Goal: Task Accomplishment & Management: Manage account settings

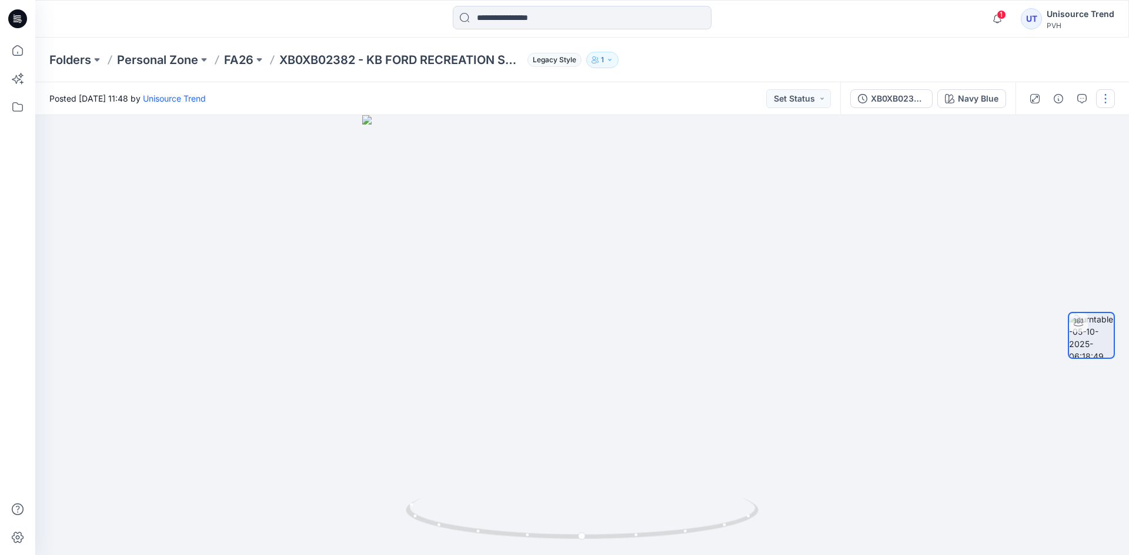
click at [1106, 92] on button "button" at bounding box center [1105, 98] width 19 height 19
click at [1052, 121] on button "Edit" at bounding box center [1056, 126] width 108 height 22
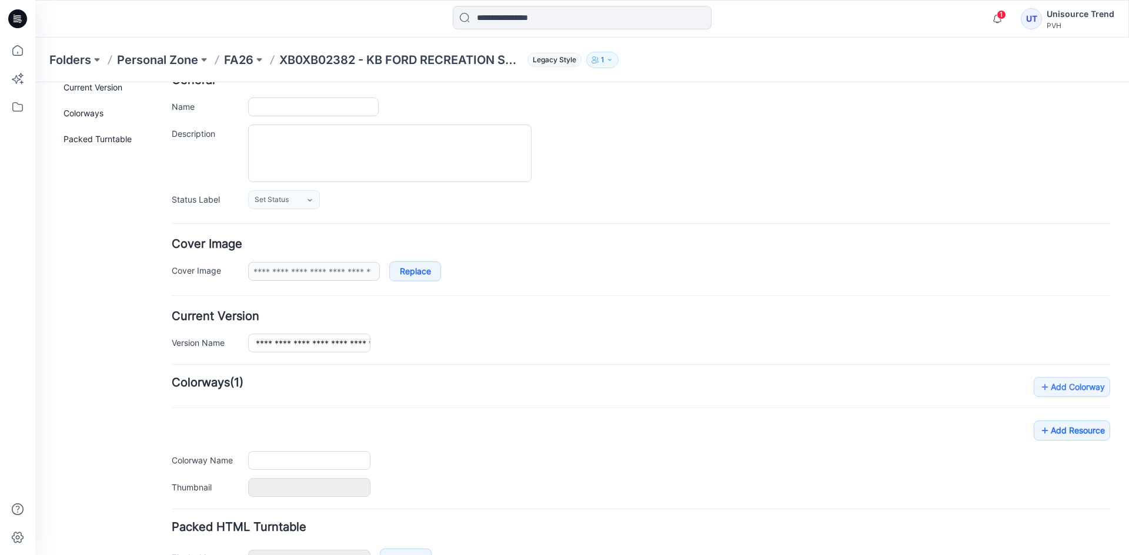
scroll to position [149, 0]
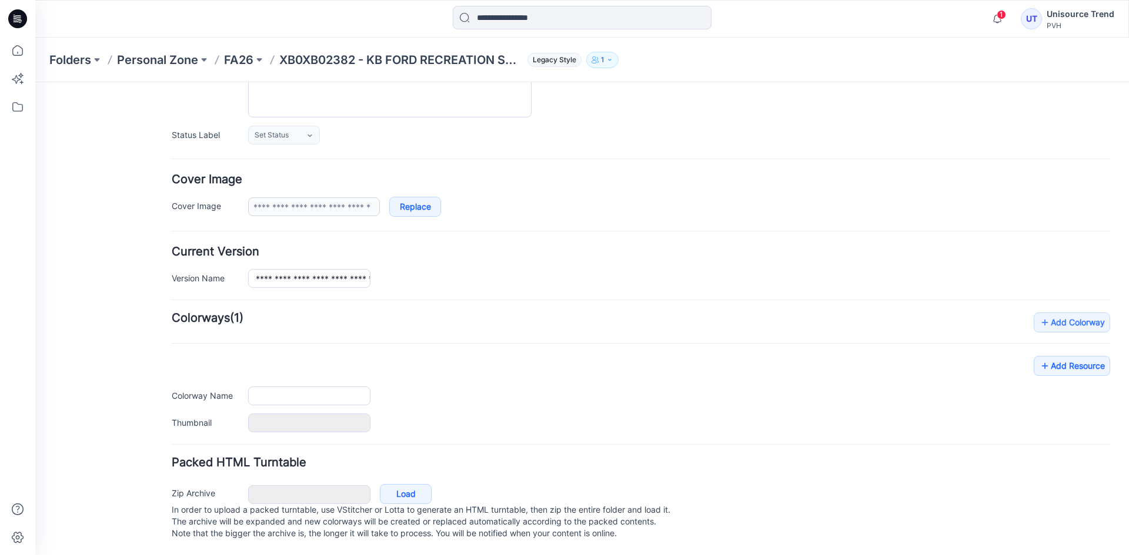
type input "**********"
type input "*********"
type input "**********"
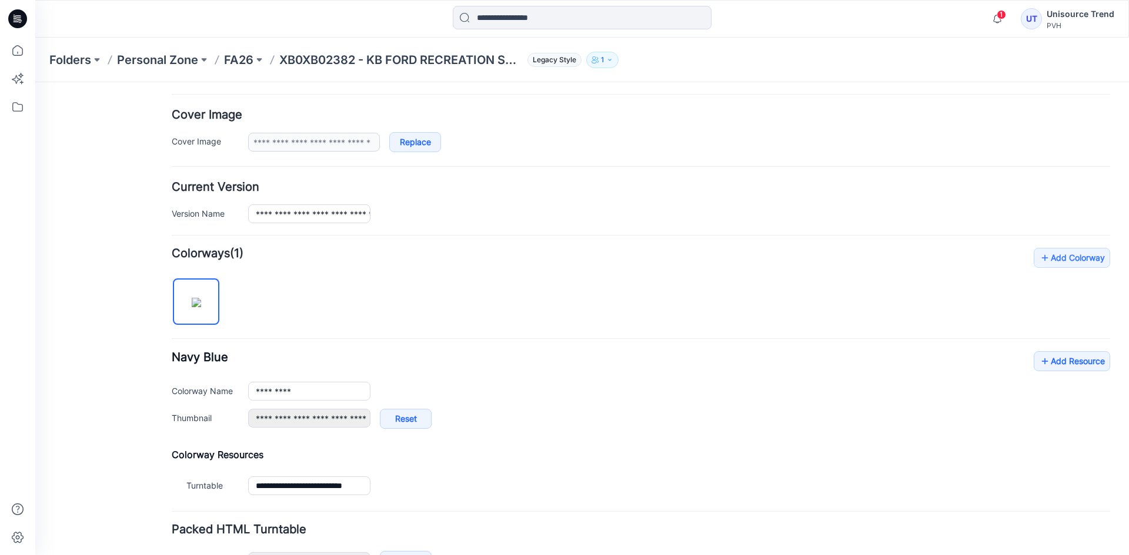
scroll to position [280, 0]
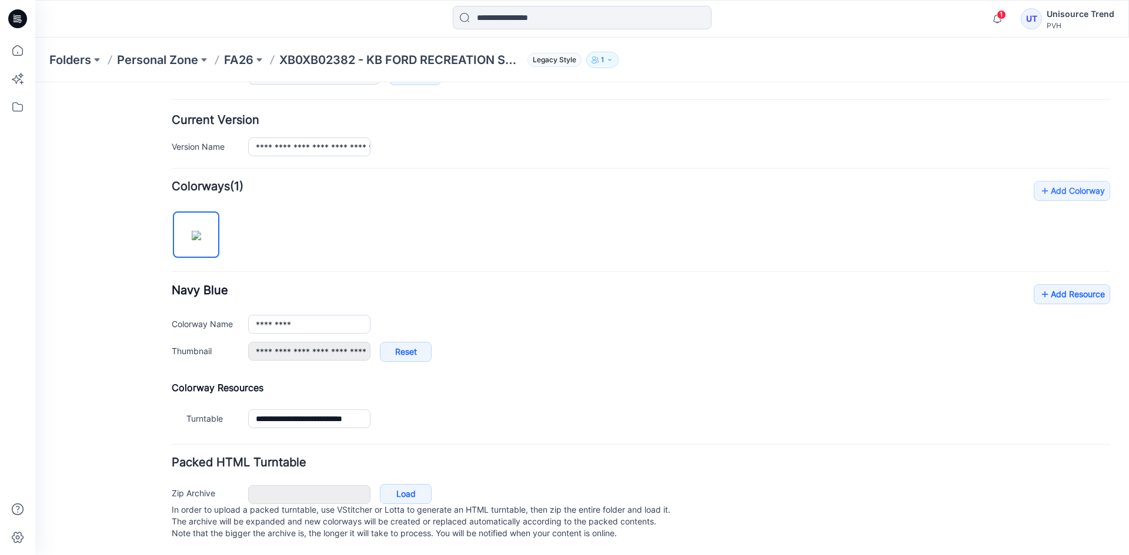
click at [1009, 301] on div "**********" at bounding box center [641, 328] width 938 height 89
click at [1049, 284] on link "Add Resource" at bounding box center [1071, 294] width 76 height 20
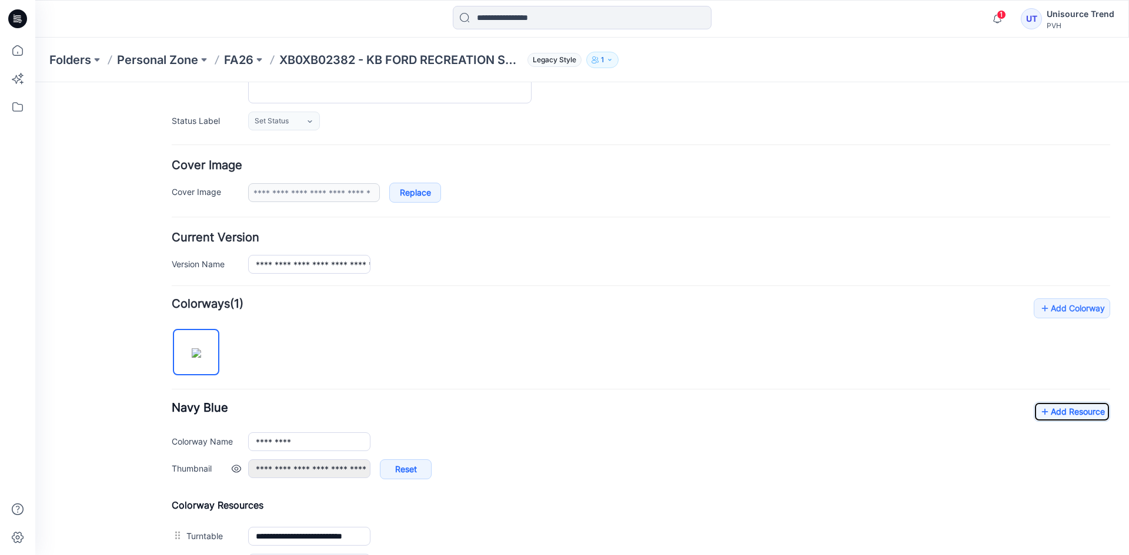
scroll to position [0, 0]
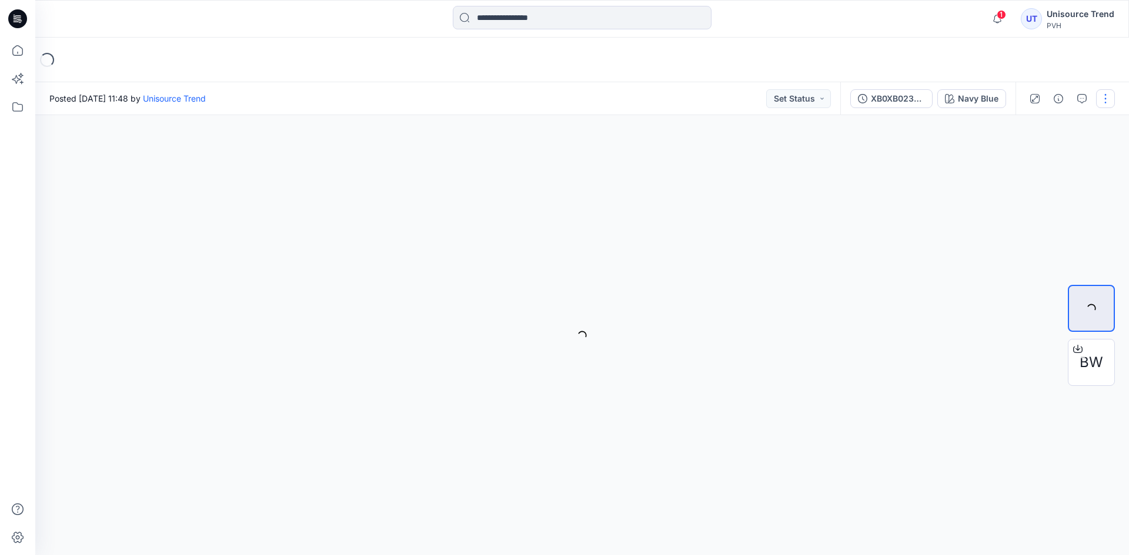
click at [1107, 95] on button "button" at bounding box center [1105, 98] width 19 height 19
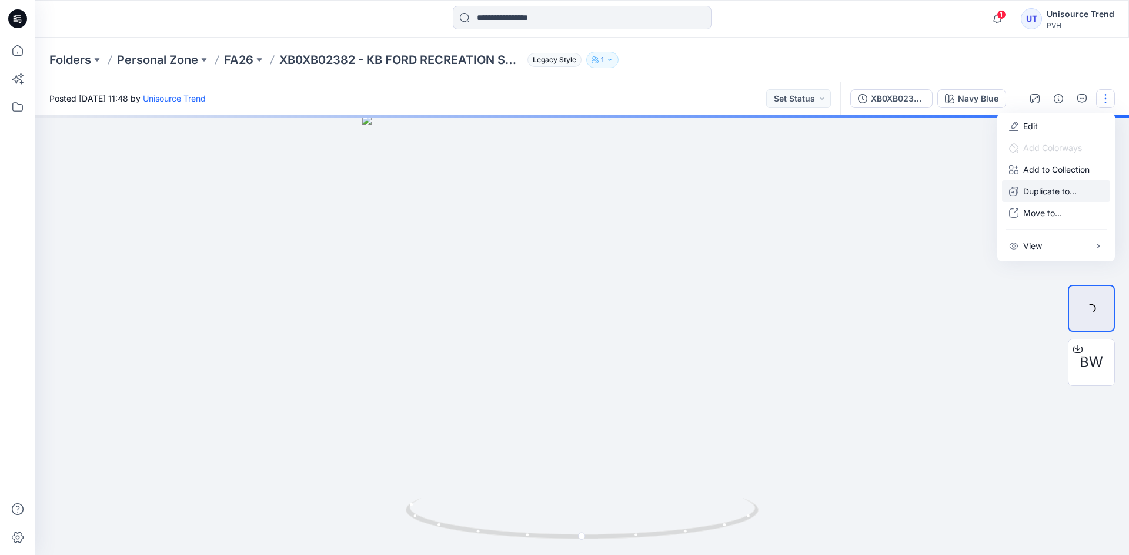
click at [1035, 192] on p "Duplicate to..." at bounding box center [1049, 191] width 53 height 12
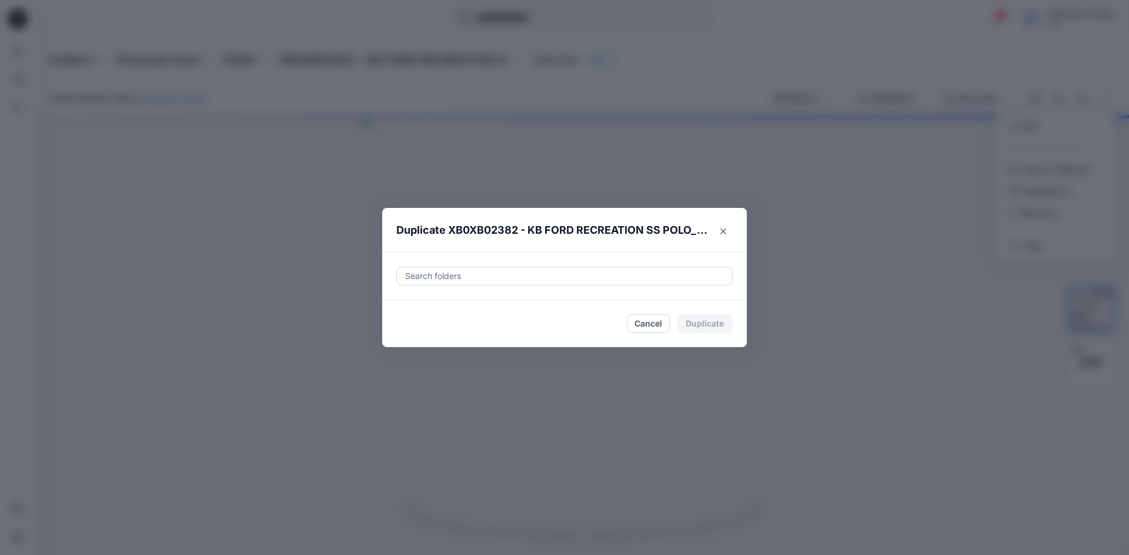
click at [620, 272] on div at bounding box center [564, 276] width 321 height 14
click at [415, 302] on div at bounding box center [413, 305] width 9 height 9
type input "********"
click at [390, 340] on footer "Cancel Duplicate" at bounding box center [564, 323] width 364 height 47
click at [690, 322] on button "Duplicate" at bounding box center [705, 323] width 56 height 19
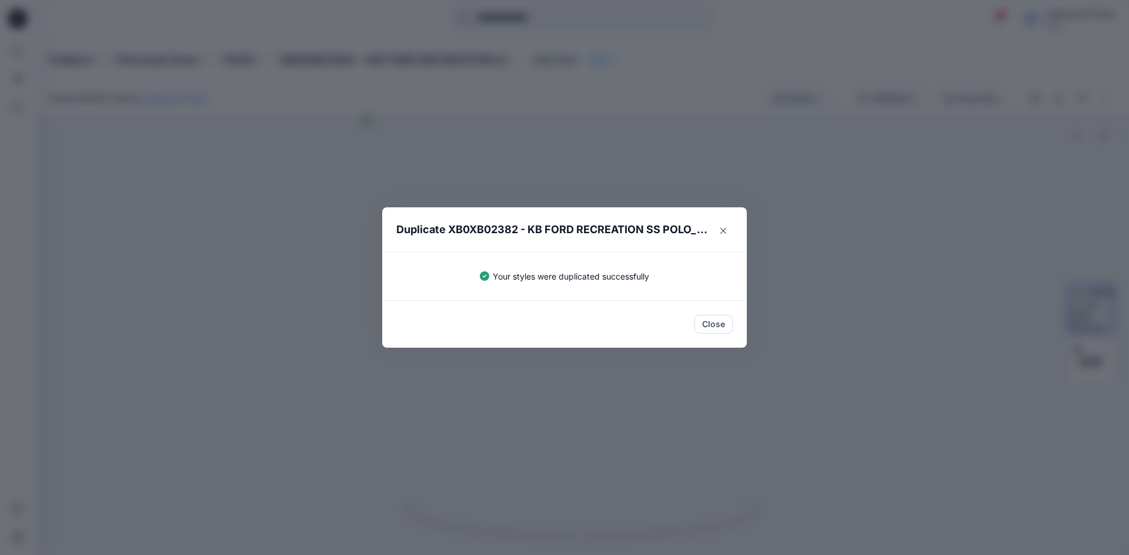
click at [701, 321] on button "Close" at bounding box center [713, 324] width 38 height 19
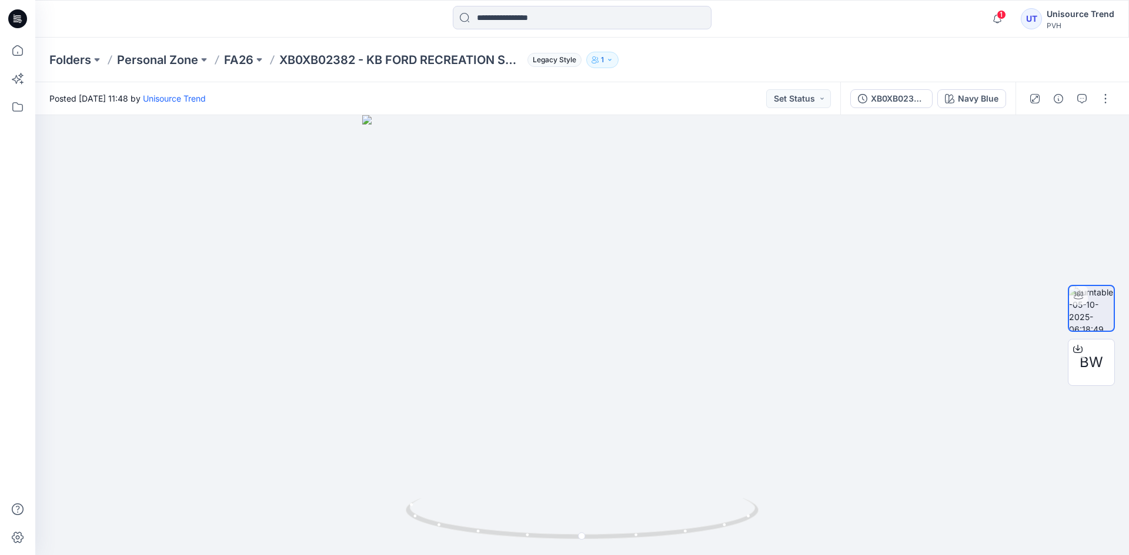
click at [21, 15] on icon at bounding box center [17, 18] width 19 height 19
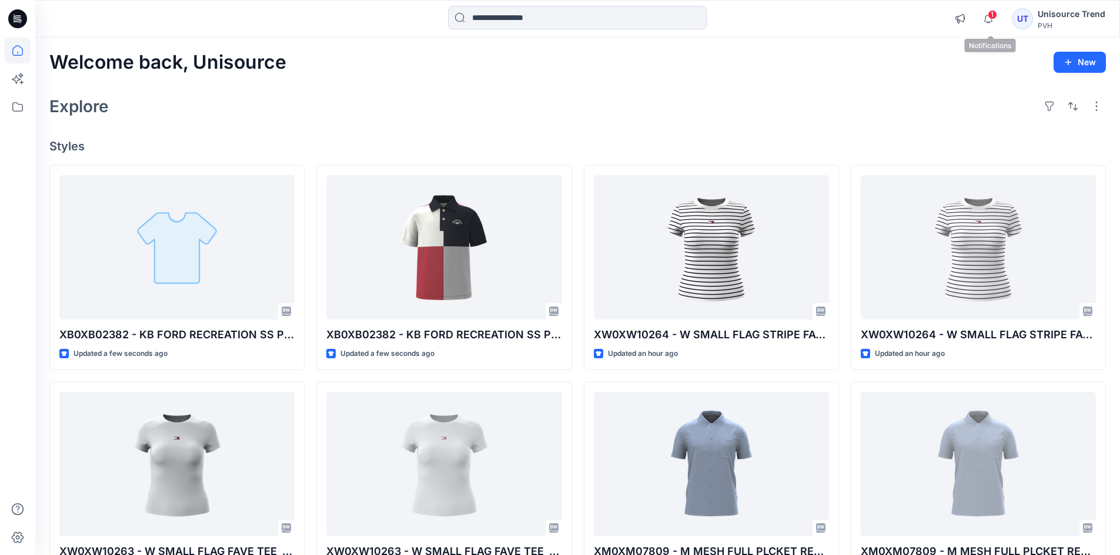
click at [996, 14] on span "1" at bounding box center [992, 14] width 9 height 9
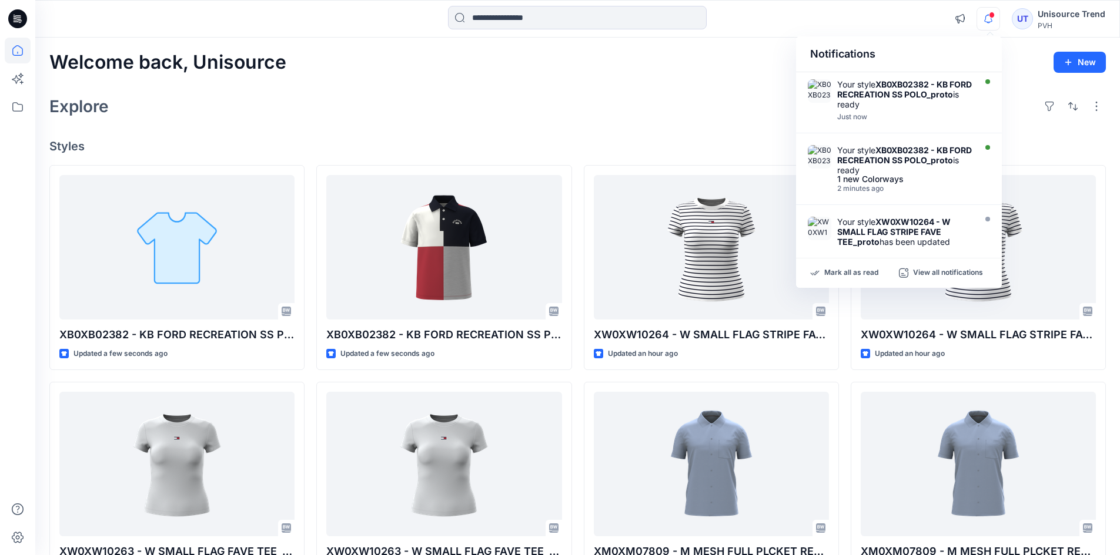
click at [619, 126] on div "Welcome back, Unisource New Explore Styles XB0XB02382 - KB FORD RECREATION SS P…" at bounding box center [577, 449] width 1084 height 823
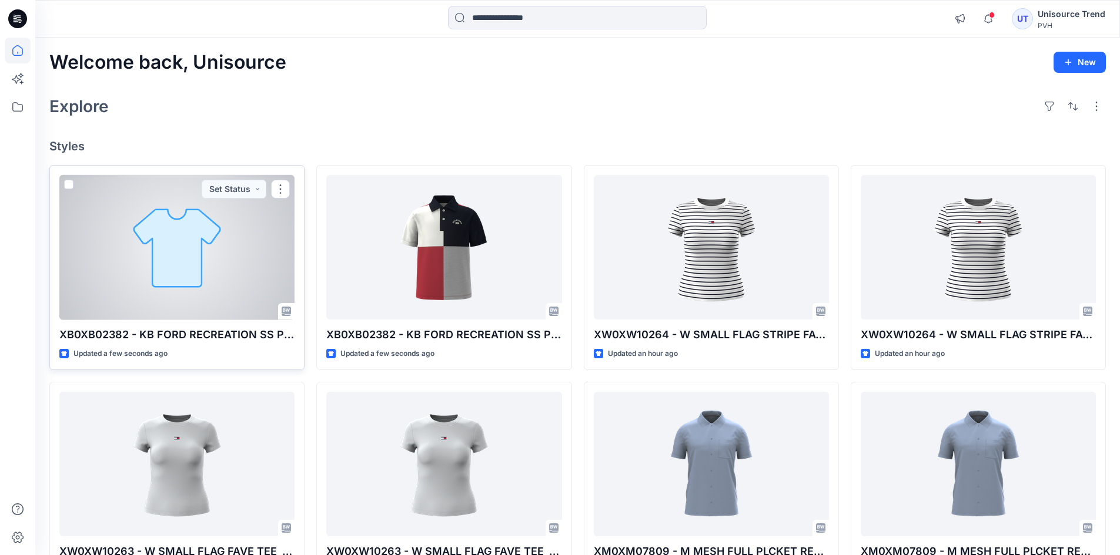
click at [174, 269] on div at bounding box center [176, 247] width 235 height 145
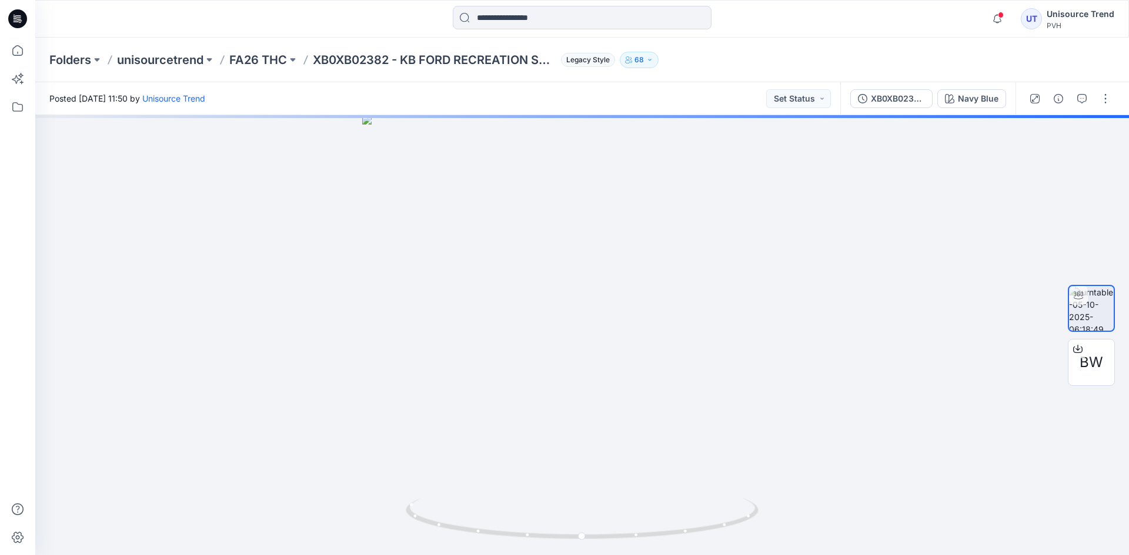
click at [18, 18] on icon at bounding box center [18, 17] width 5 height 1
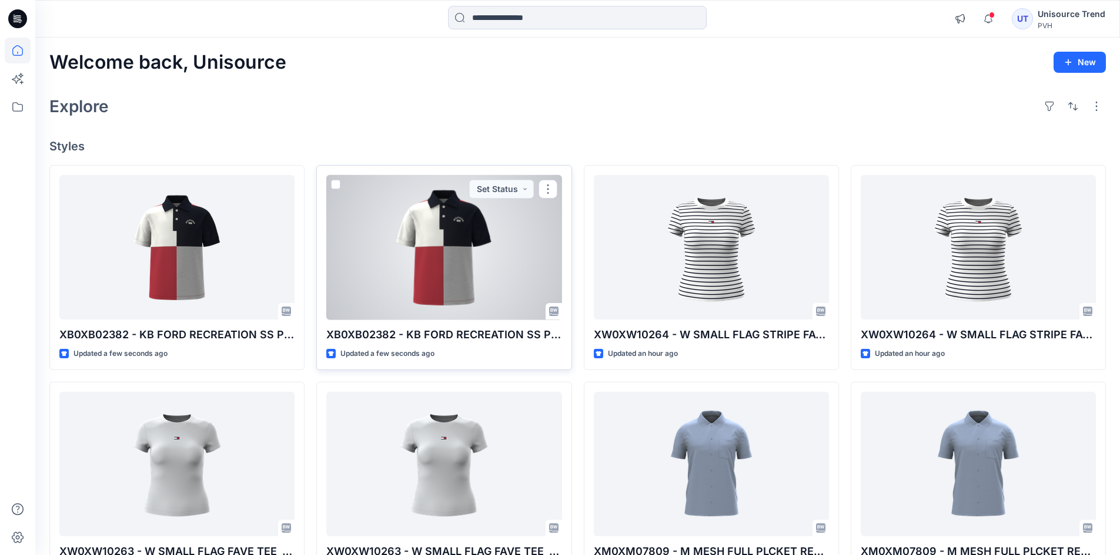
click at [366, 222] on div at bounding box center [443, 247] width 235 height 145
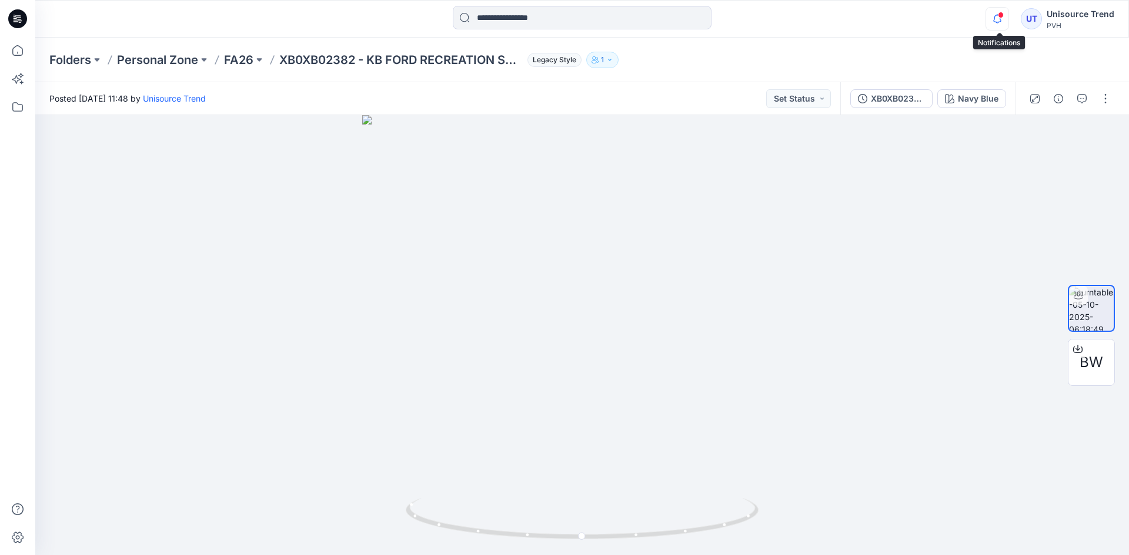
click at [993, 19] on icon "button" at bounding box center [997, 19] width 22 height 24
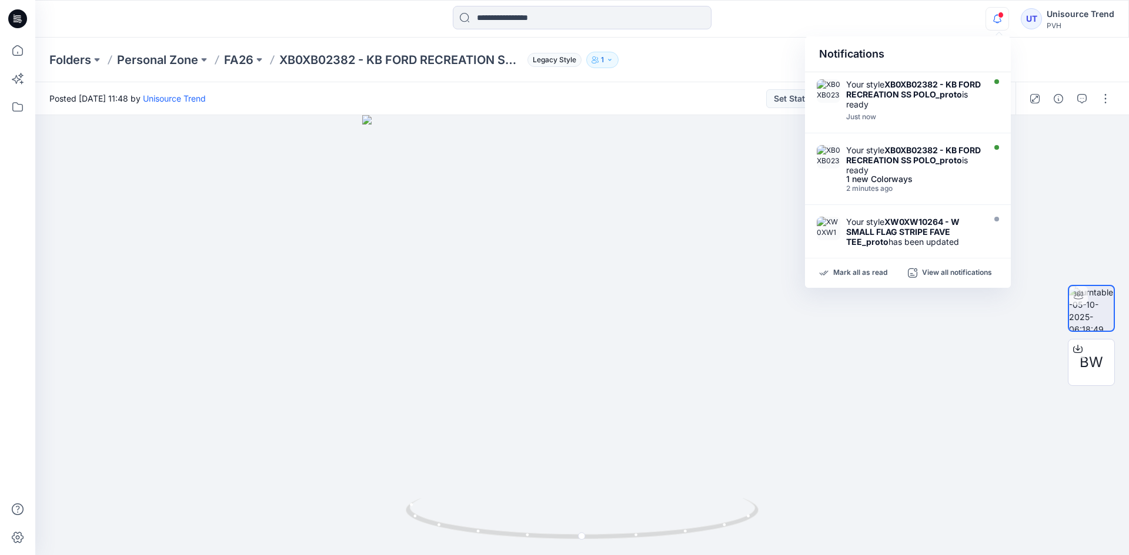
click at [866, 267] on div "Mark all as read View all notifications" at bounding box center [908, 273] width 206 height 29
click at [865, 270] on p "Mark all as read" at bounding box center [860, 273] width 54 height 11
